Goal: Information Seeking & Learning: Find specific fact

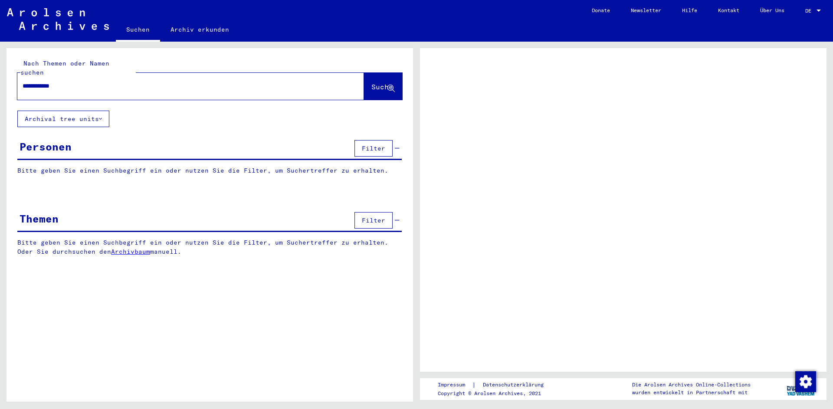
type input "**********"
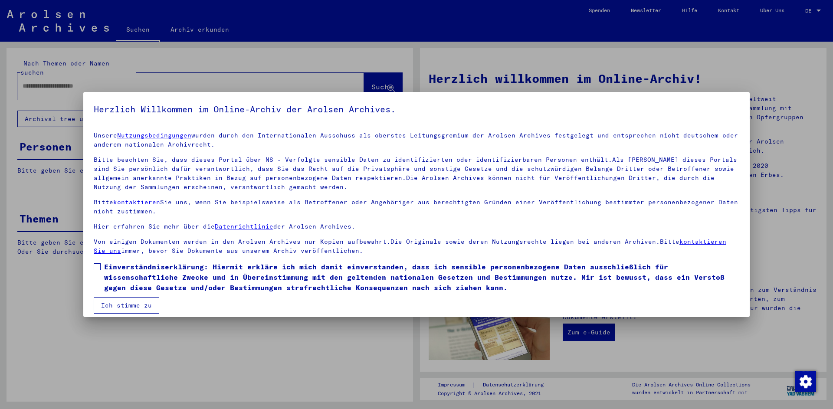
click at [97, 267] on span at bounding box center [97, 266] width 7 height 7
click at [128, 307] on button "Ich stimme zu" at bounding box center [127, 305] width 66 height 16
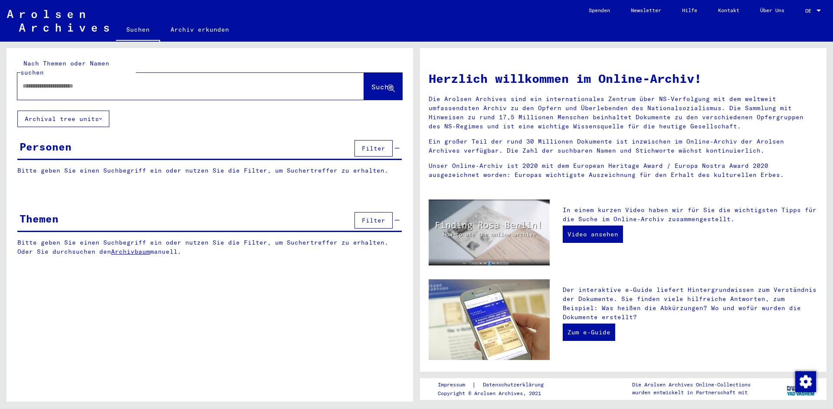
click at [97, 82] on input "text" at bounding box center [180, 86] width 315 height 9
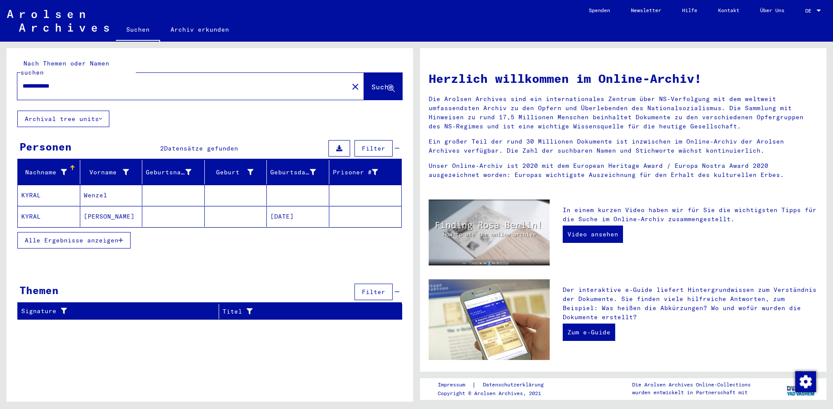
click at [128, 185] on mat-cell "Wenzel" at bounding box center [111, 195] width 62 height 21
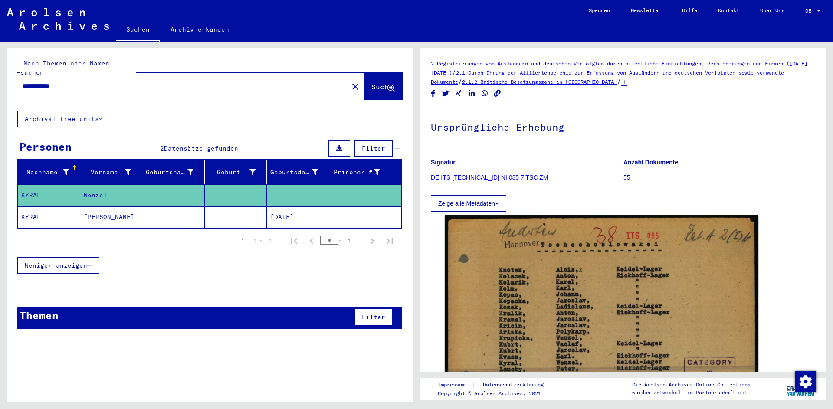
click at [627, 82] on icon at bounding box center [624, 82] width 7 height 7
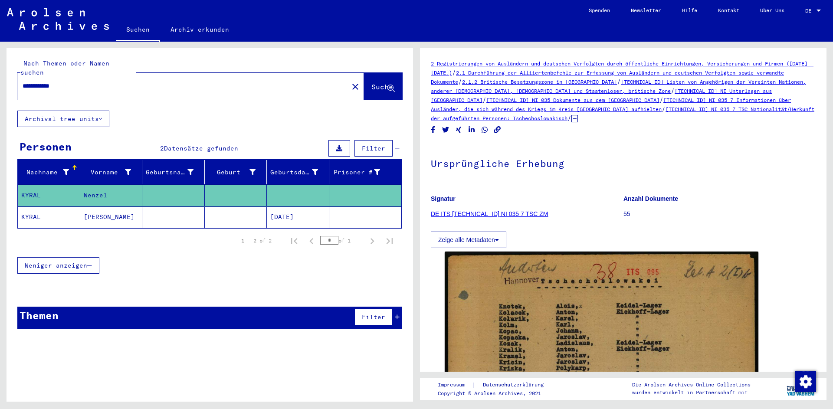
click at [304, 215] on mat-cell "[DATE]" at bounding box center [298, 217] width 62 height 21
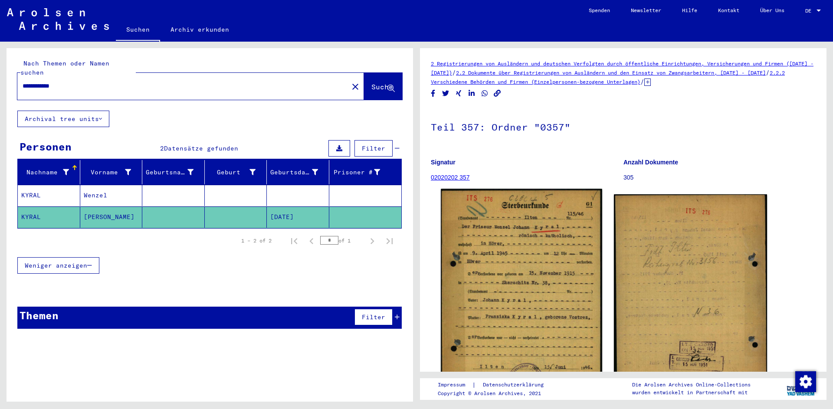
scroll to position [39, 0]
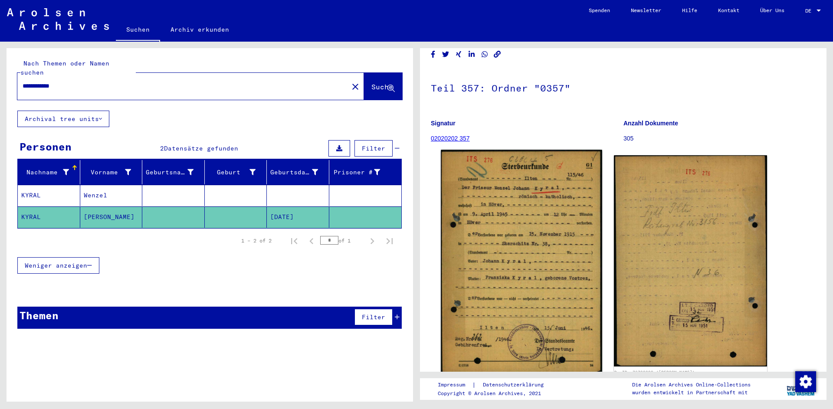
click at [554, 197] on img at bounding box center [521, 262] width 161 height 224
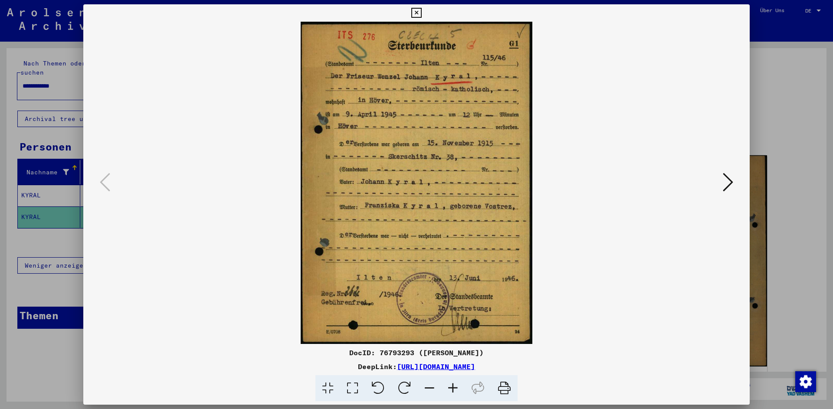
click at [729, 180] on icon at bounding box center [728, 182] width 10 height 21
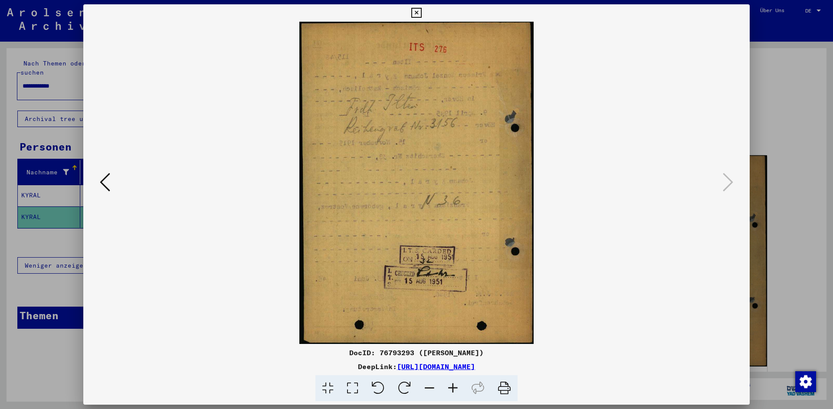
click at [105, 178] on icon at bounding box center [105, 182] width 10 height 21
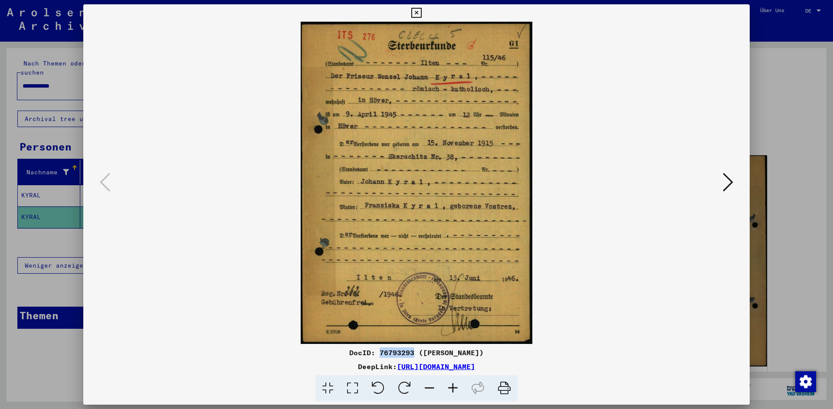
drag, startPoint x: 368, startPoint y: 354, endPoint x: 400, endPoint y: 352, distance: 32.1
click at [400, 352] on div "DocID: 76793293 ([PERSON_NAME])" at bounding box center [416, 353] width 666 height 10
copy div "76793293"
click at [723, 181] on button at bounding box center [728, 182] width 16 height 25
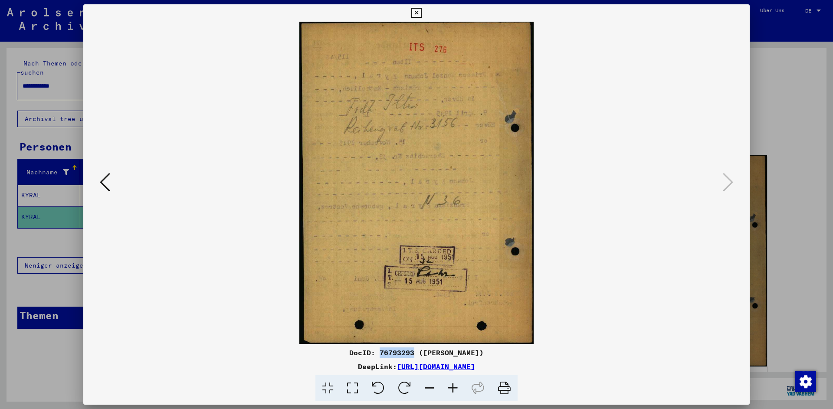
click at [421, 13] on icon at bounding box center [416, 13] width 10 height 10
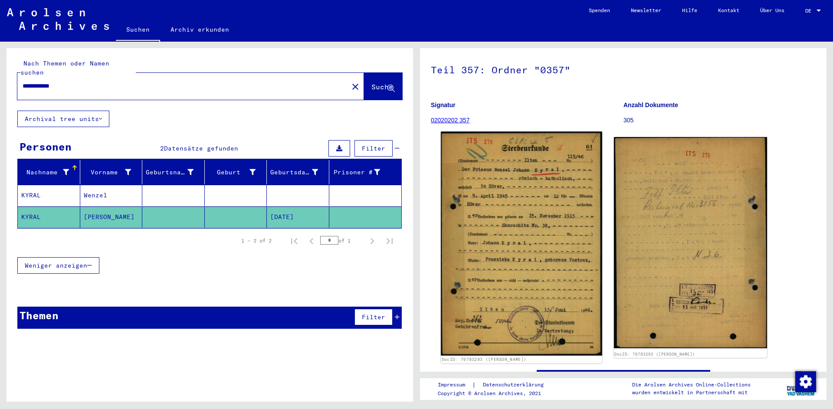
scroll to position [109, 0]
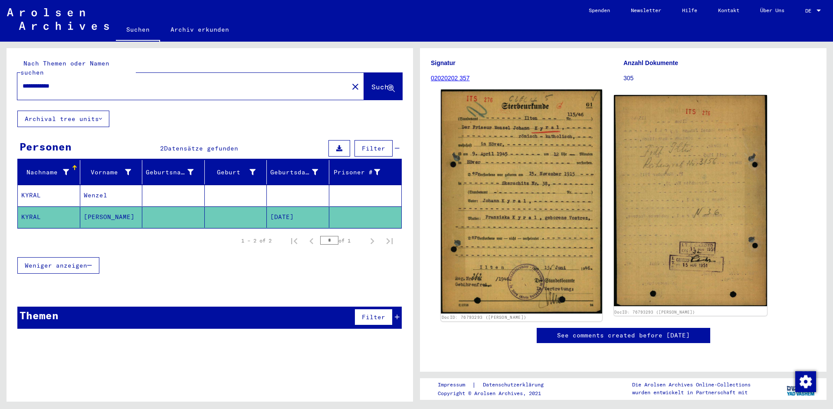
click at [508, 250] on img at bounding box center [521, 201] width 161 height 224
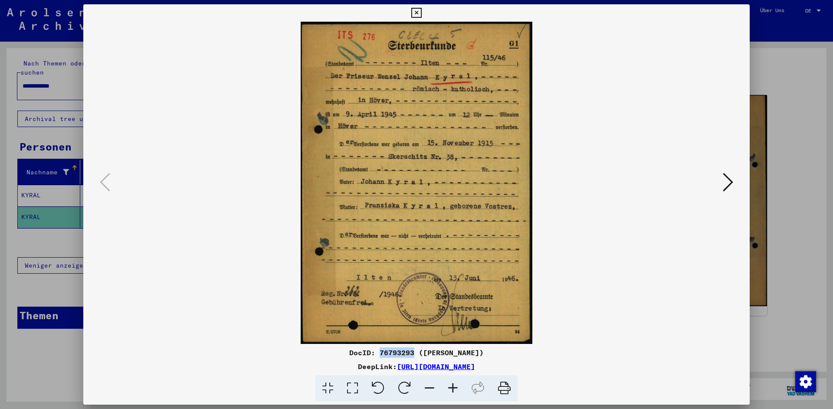
drag, startPoint x: 368, startPoint y: 353, endPoint x: 401, endPoint y: 353, distance: 33.0
click at [401, 353] on div "DocID: 76793293 ([PERSON_NAME])" at bounding box center [416, 353] width 666 height 10
copy div "76793293"
click at [724, 177] on icon at bounding box center [728, 182] width 10 height 21
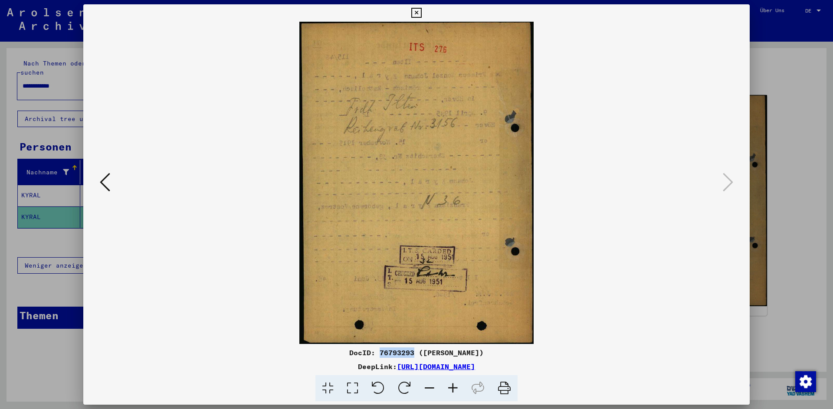
click at [443, 132] on img at bounding box center [416, 183] width 607 height 322
click at [103, 181] on icon at bounding box center [105, 182] width 10 height 21
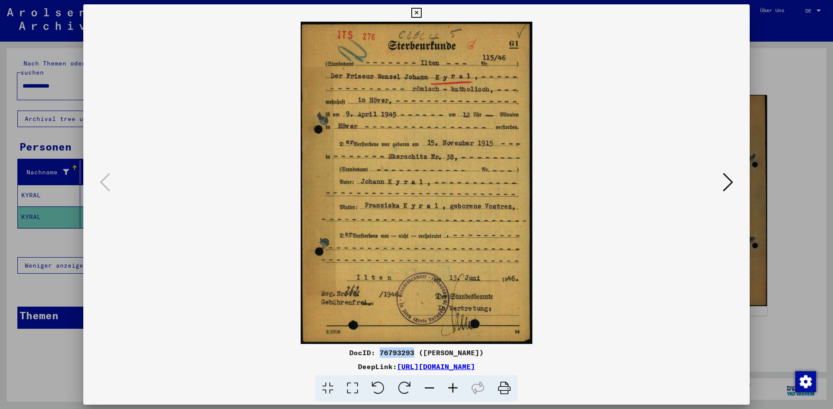
click at [421, 12] on icon at bounding box center [416, 13] width 10 height 10
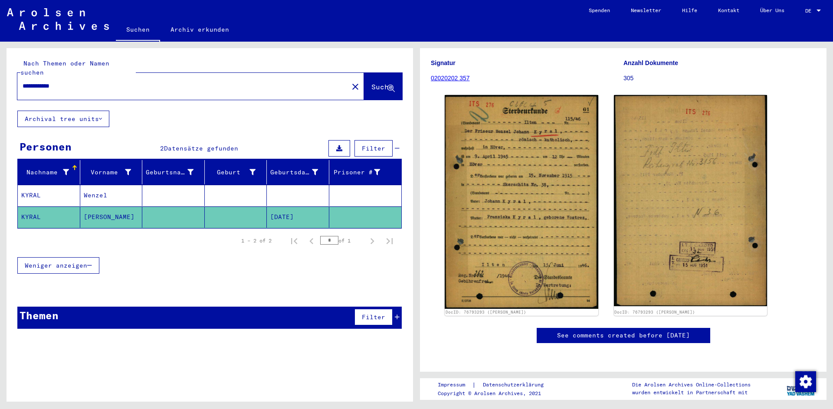
click at [62, 82] on input "**********" at bounding box center [183, 86] width 321 height 9
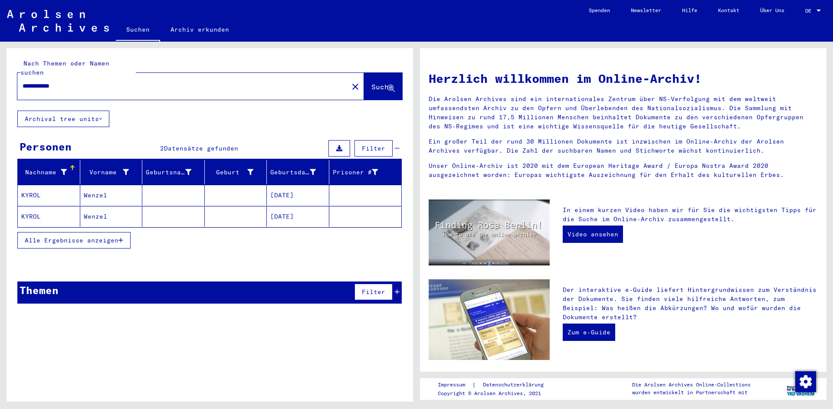
click at [284, 191] on mat-cell "[DATE]" at bounding box center [298, 195] width 62 height 21
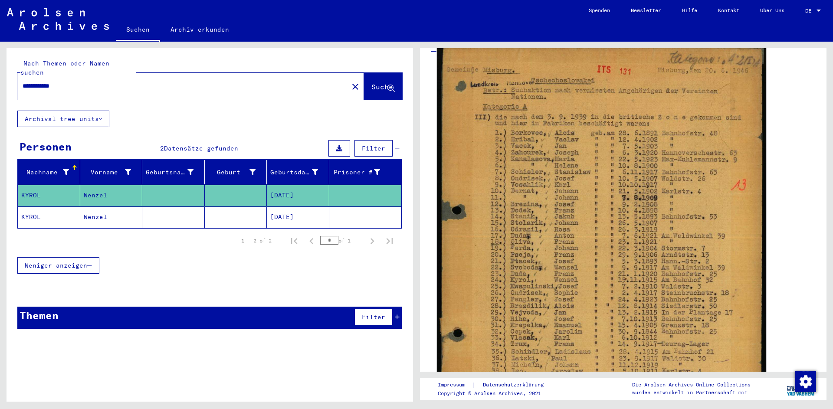
scroll to position [156, 0]
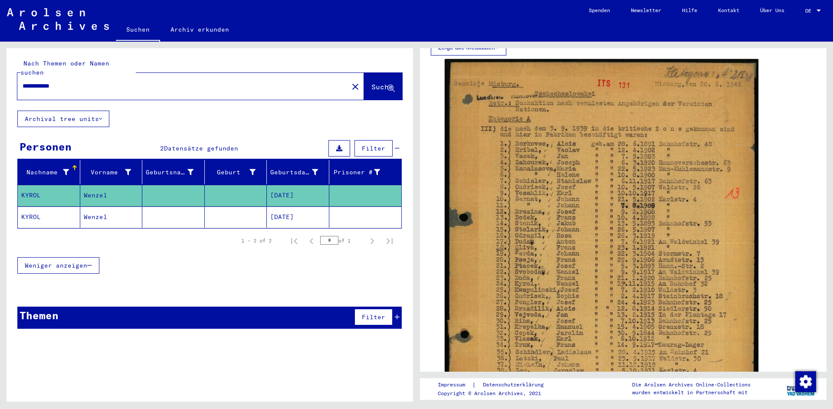
click at [306, 212] on mat-cell "[DATE]" at bounding box center [298, 217] width 62 height 21
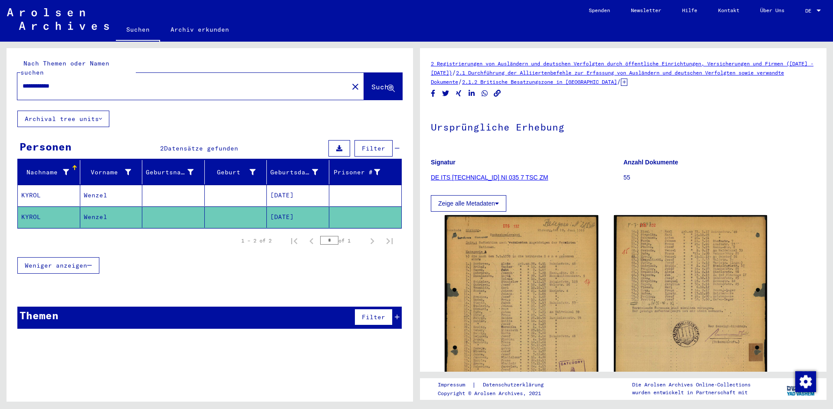
scroll to position [78, 0]
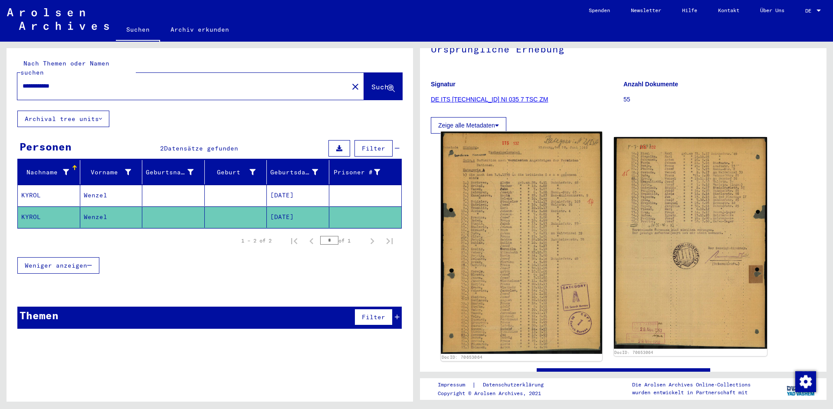
click at [530, 198] on img at bounding box center [521, 243] width 161 height 222
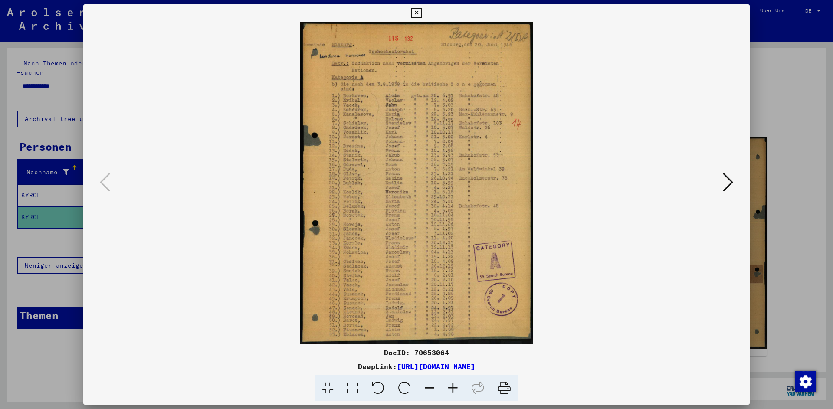
click at [730, 181] on icon at bounding box center [728, 182] width 10 height 21
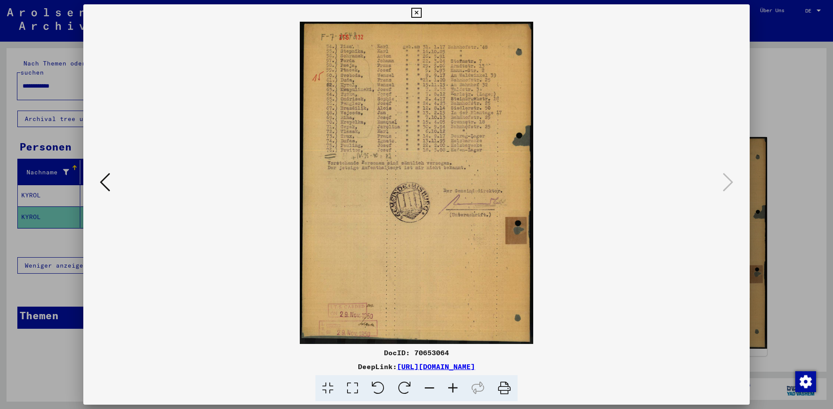
click at [108, 176] on icon at bounding box center [105, 182] width 10 height 21
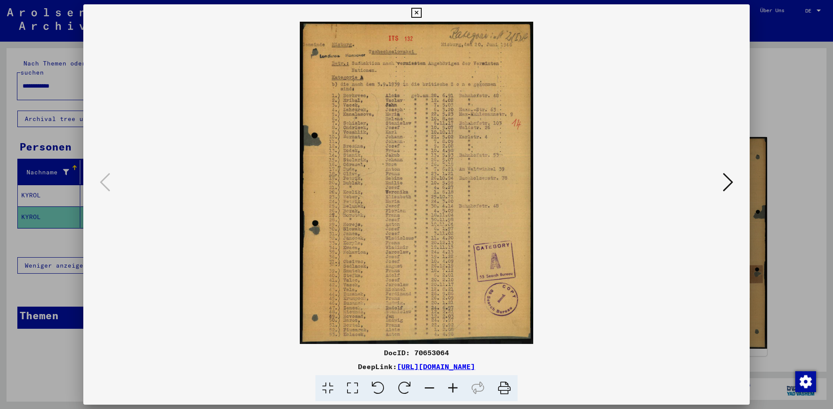
click at [421, 12] on icon at bounding box center [416, 13] width 10 height 10
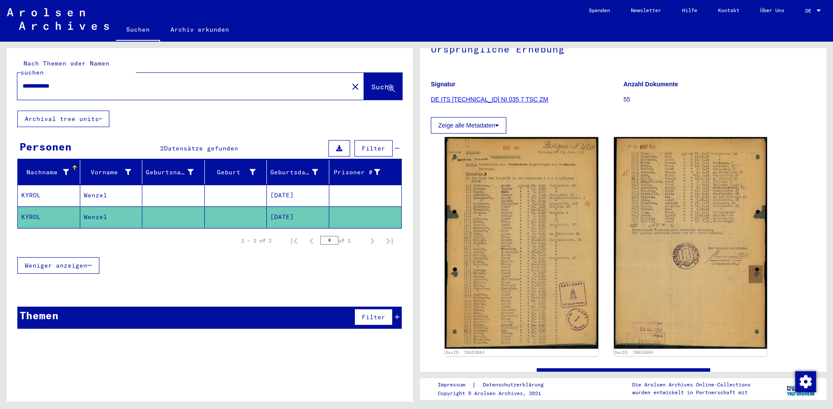
click at [316, 193] on mat-cell "[DATE]" at bounding box center [298, 195] width 62 height 21
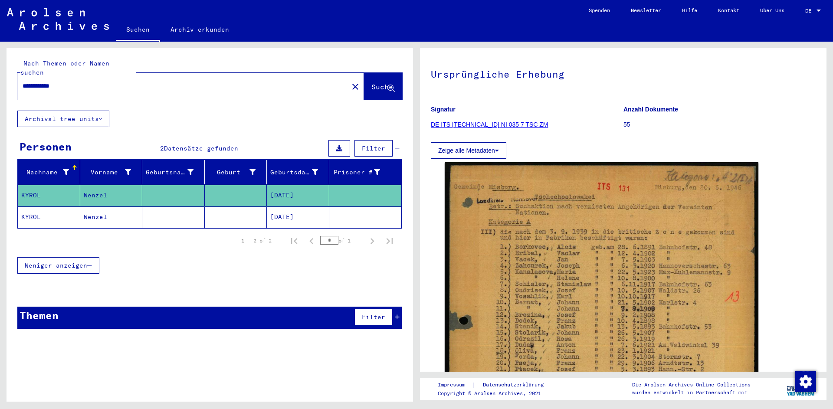
scroll to position [156, 0]
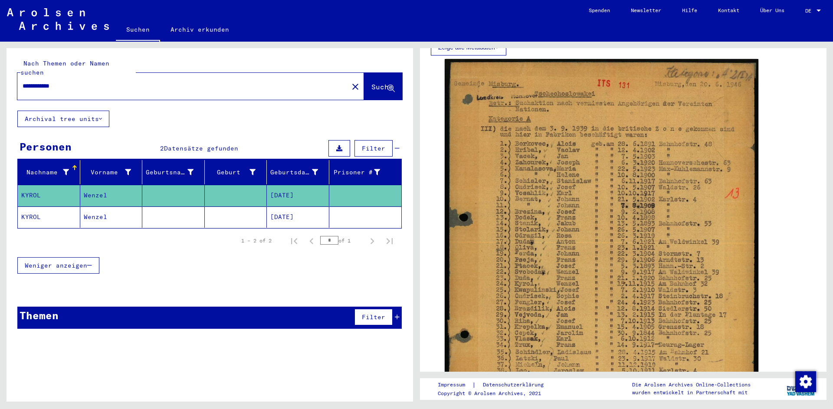
click at [53, 82] on input "**********" at bounding box center [183, 86] width 321 height 9
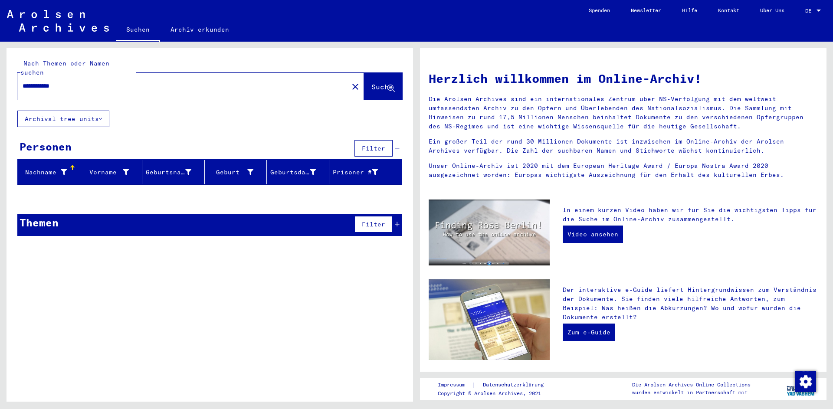
click at [56, 82] on input "**********" at bounding box center [180, 86] width 315 height 9
type input "**********"
